Goal: Information Seeking & Learning: Find specific fact

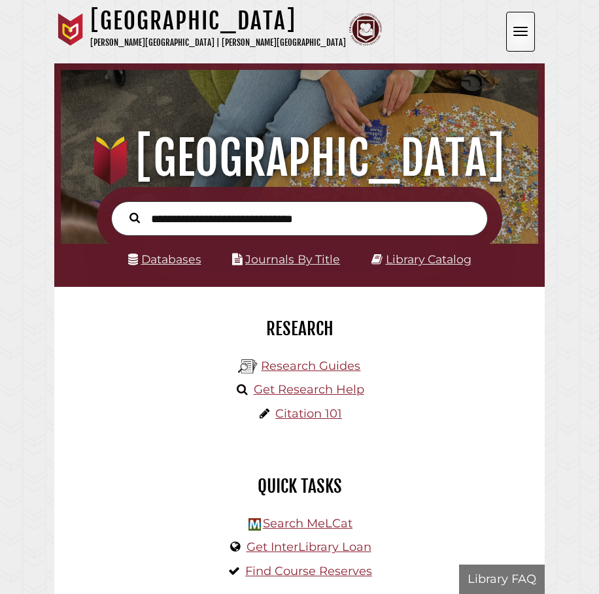
scroll to position [157, 471]
click at [178, 226] on input "text" at bounding box center [299, 218] width 377 height 35
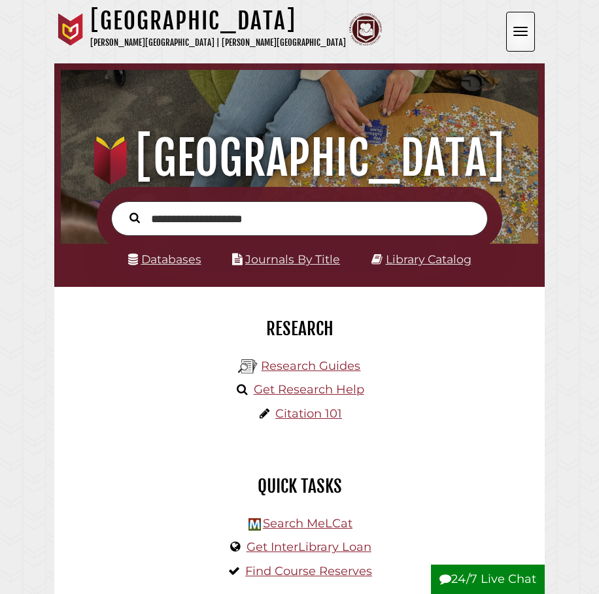
type input "**********"
click at [123, 209] on button "Search" at bounding box center [135, 217] width 24 height 16
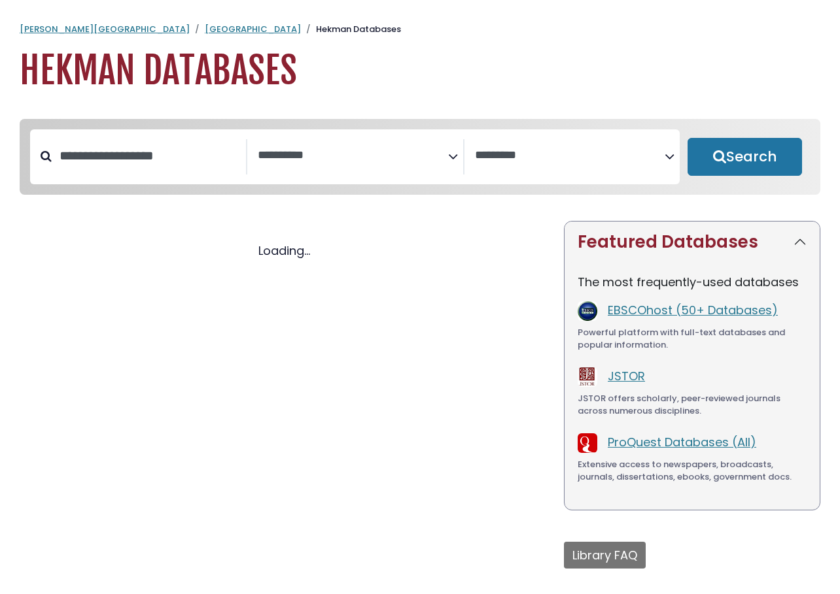
select select "Database Subject Filter"
select select "Database Vendors Filter"
select select "Database Subject Filter"
select select "Database Vendors Filter"
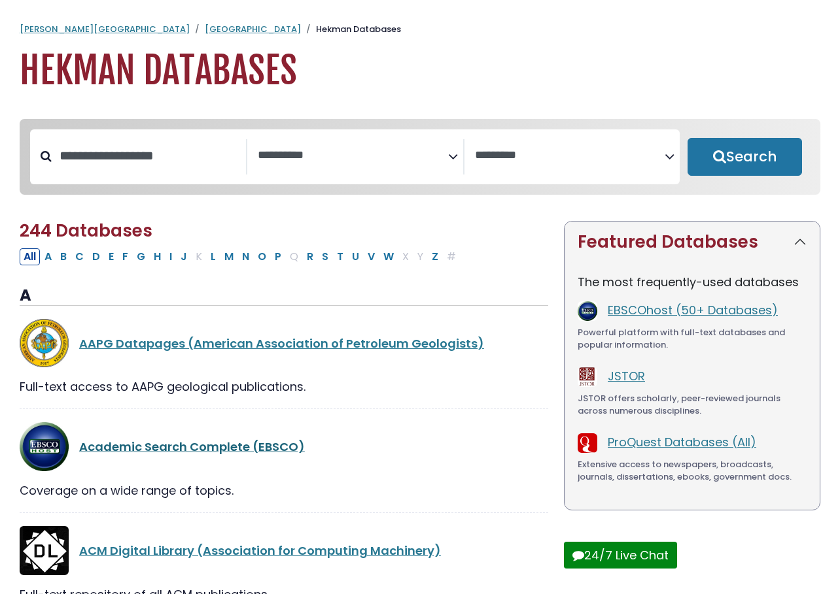
click at [163, 452] on link "Academic Search Complete (EBSCO)" at bounding box center [192, 447] width 226 height 16
